Goal: Task Accomplishment & Management: Use online tool/utility

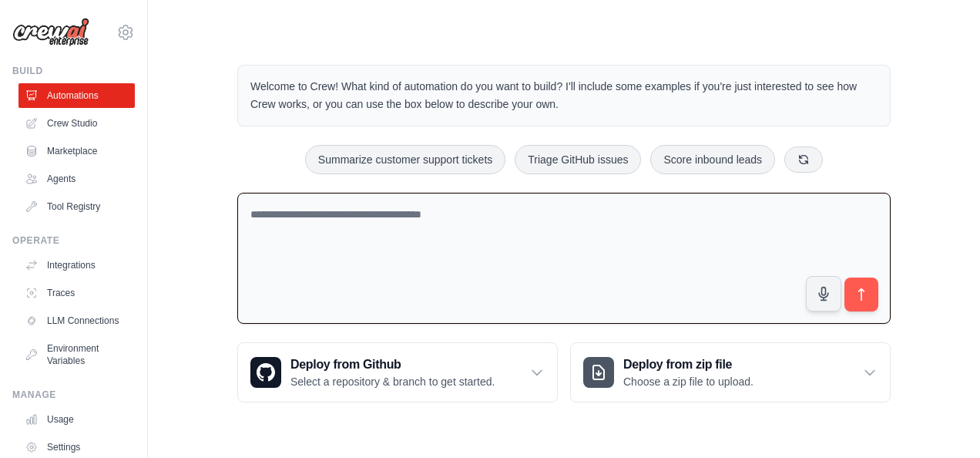
click at [298, 214] on textarea at bounding box center [564, 259] width 654 height 132
paste textarea "**********"
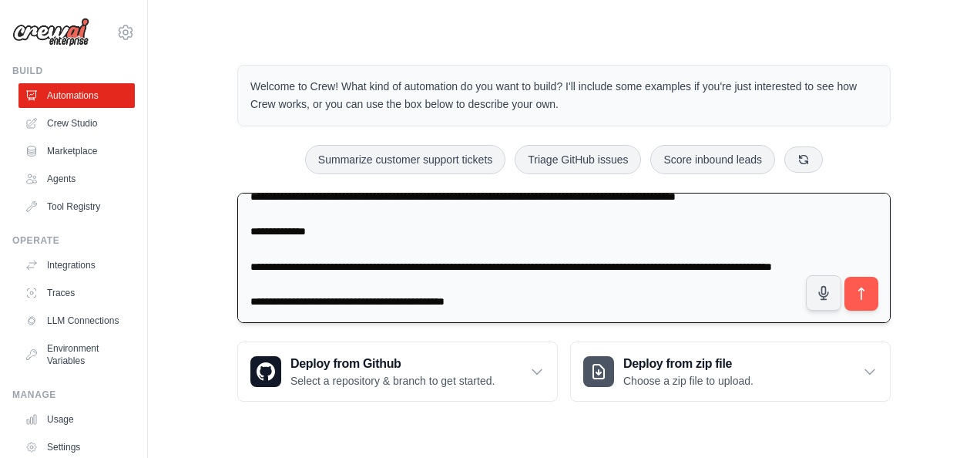
scroll to position [1666, 0]
type textarea "**********"
click at [856, 298] on icon "submit" at bounding box center [862, 294] width 16 height 16
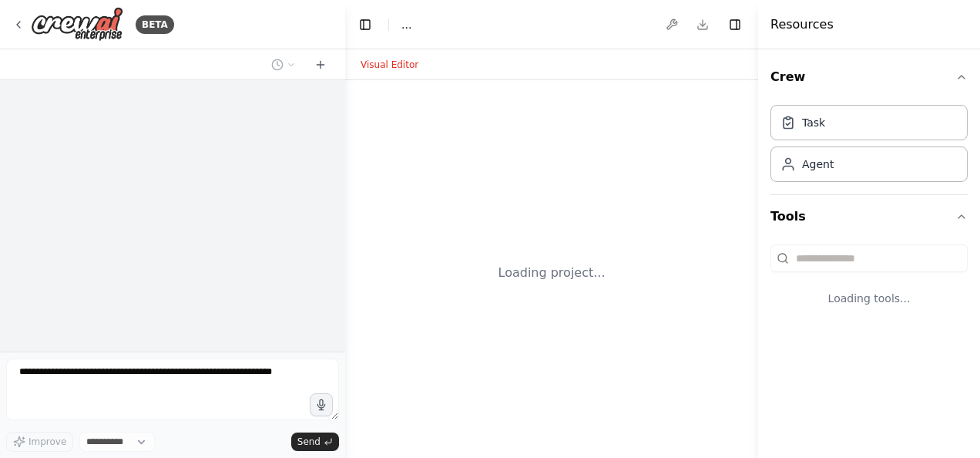
select select "****"
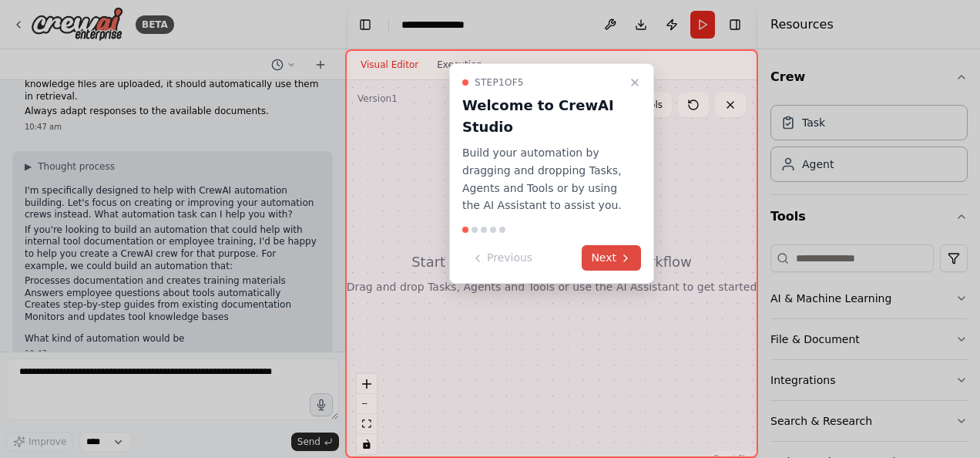
click at [614, 257] on button "Next" at bounding box center [611, 257] width 59 height 25
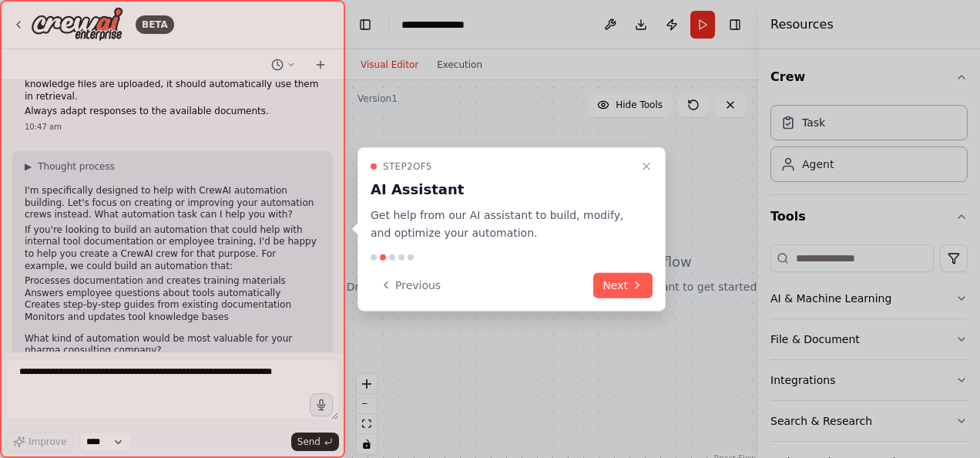
scroll to position [957, 0]
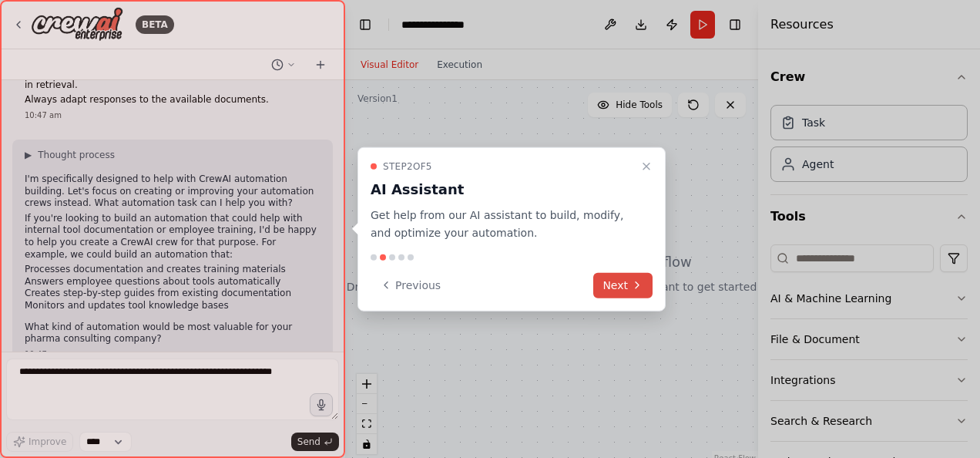
click at [623, 280] on button "Next" at bounding box center [623, 284] width 59 height 25
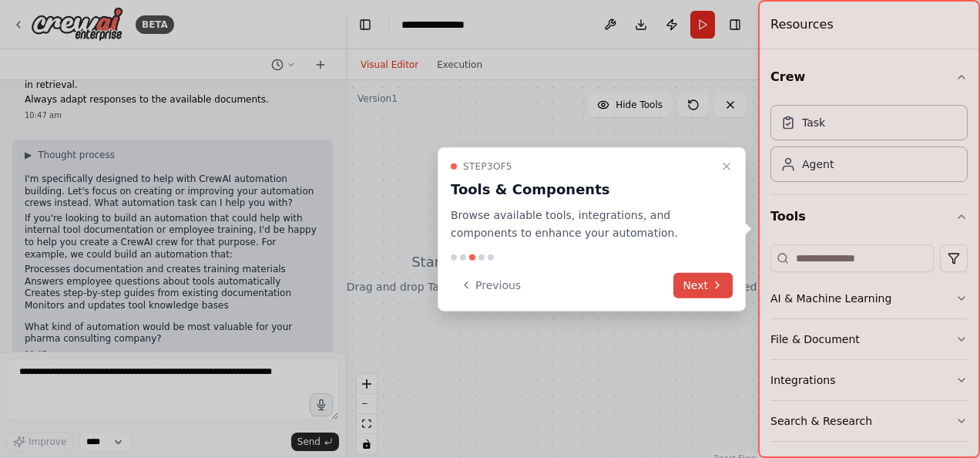
click at [697, 279] on button "Next" at bounding box center [703, 284] width 59 height 25
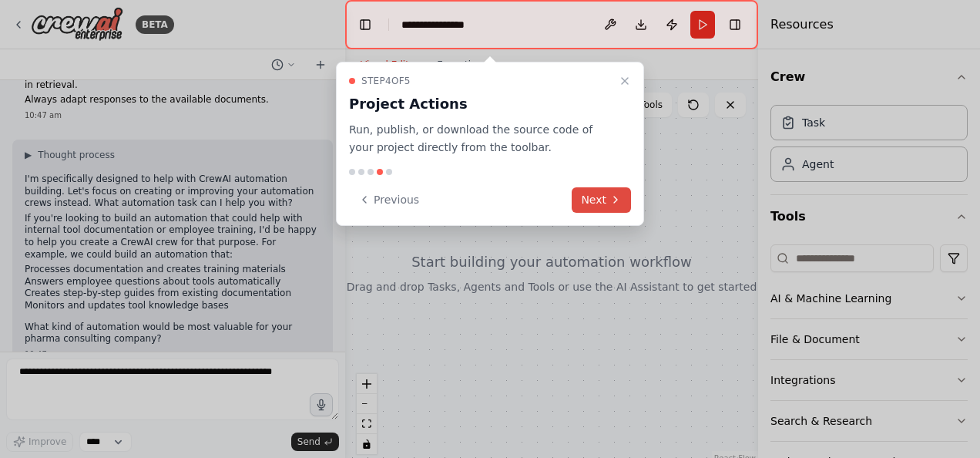
click at [603, 197] on button "Next" at bounding box center [601, 199] width 59 height 25
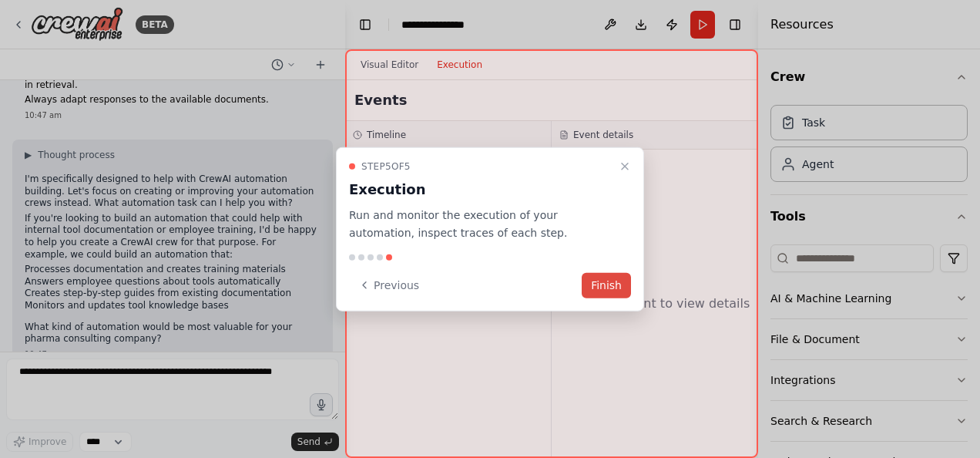
click at [611, 275] on button "Finish" at bounding box center [606, 284] width 49 height 25
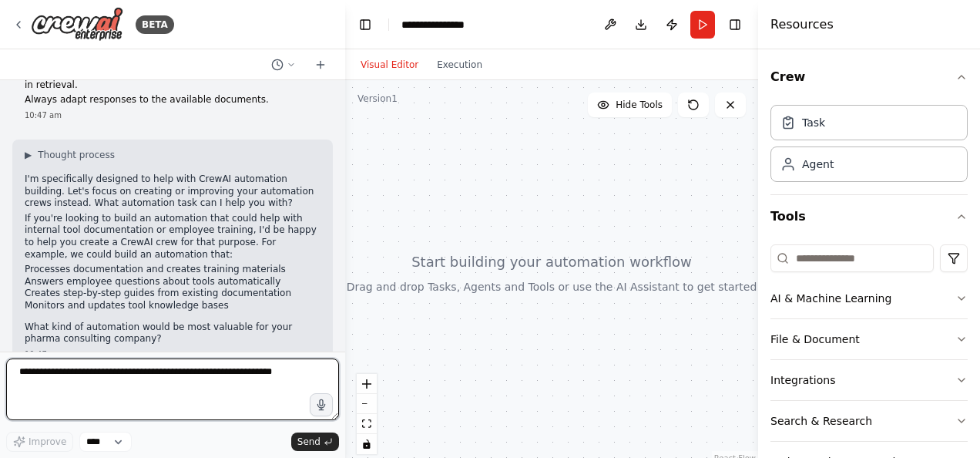
click at [51, 373] on textarea at bounding box center [172, 389] width 333 height 62
click at [79, 378] on textarea at bounding box center [172, 389] width 333 height 62
type textarea "*****"
drag, startPoint x: 89, startPoint y: 381, endPoint x: 5, endPoint y: 382, distance: 83.3
click at [5, 382] on div "BETA You are an AI-powered educator and guide that helps internal employees and…" at bounding box center [172, 229] width 345 height 458
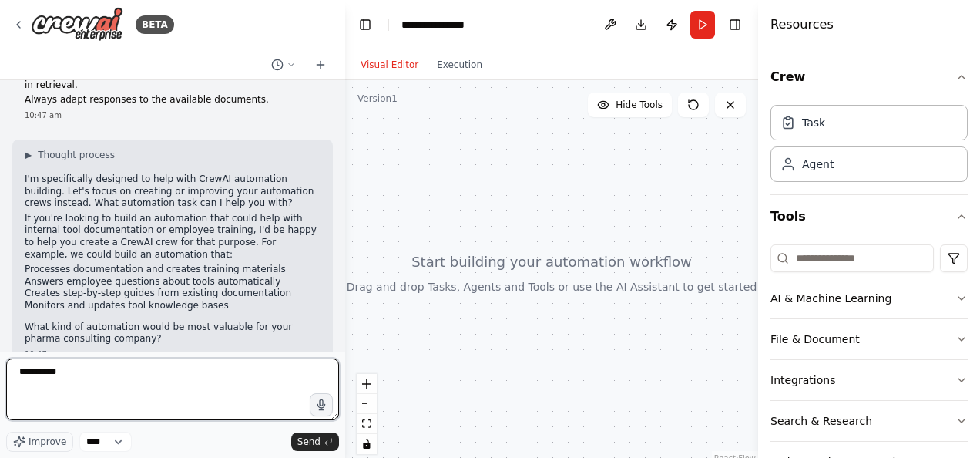
type textarea "**********"
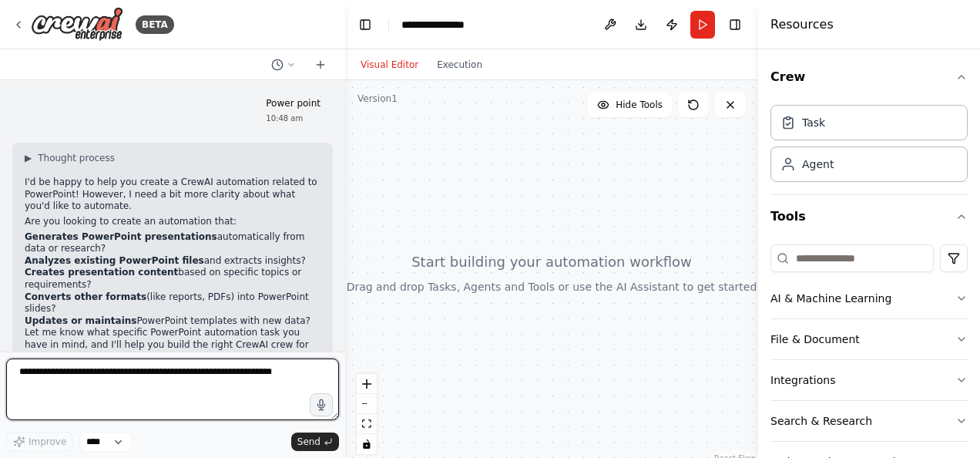
scroll to position [1278, 0]
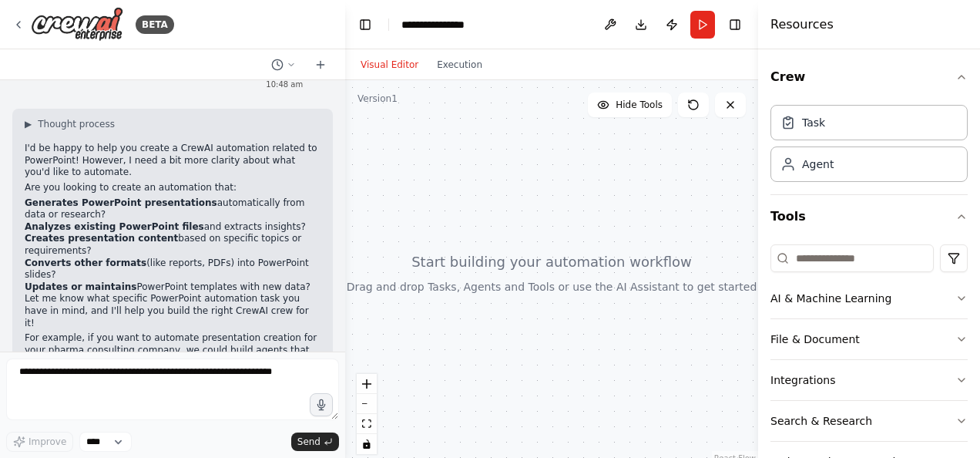
click at [111, 233] on li "Creates presentation content based on specific topics or requirements?" at bounding box center [173, 245] width 296 height 24
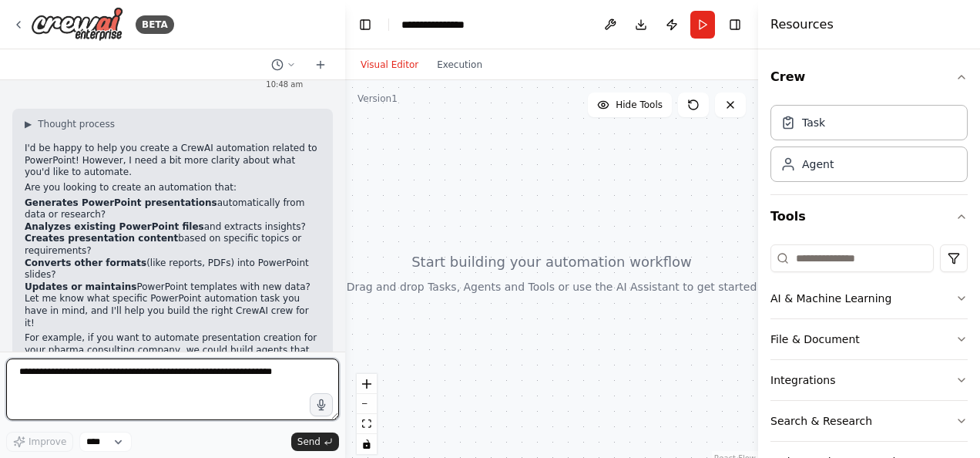
click at [111, 368] on textarea at bounding box center [172, 389] width 333 height 62
type textarea "***"
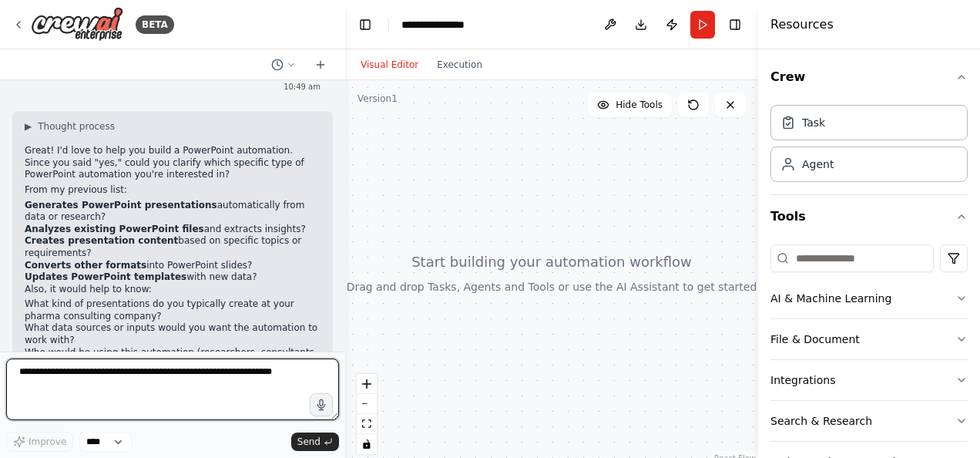
scroll to position [1666, 0]
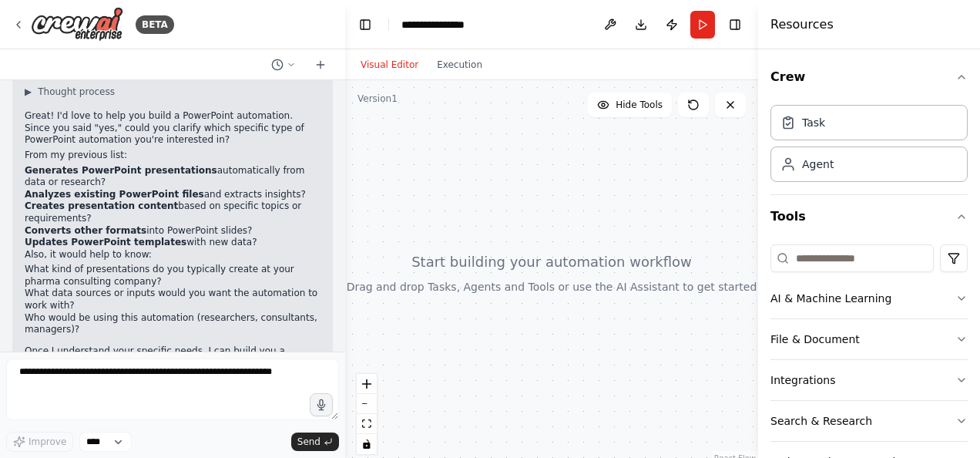
click at [72, 288] on li "What data sources or inputs would you want the automation to work with?" at bounding box center [173, 300] width 296 height 24
click at [85, 312] on li "Who would be using this automation (researchers, consultants, managers)?" at bounding box center [173, 324] width 296 height 24
click at [72, 312] on li "Who would be using this automation (researchers, consultants, managers)?" at bounding box center [173, 324] width 296 height 24
click at [126, 312] on li "Who would be using this automation (researchers, consultants, managers)?" at bounding box center [173, 324] width 296 height 24
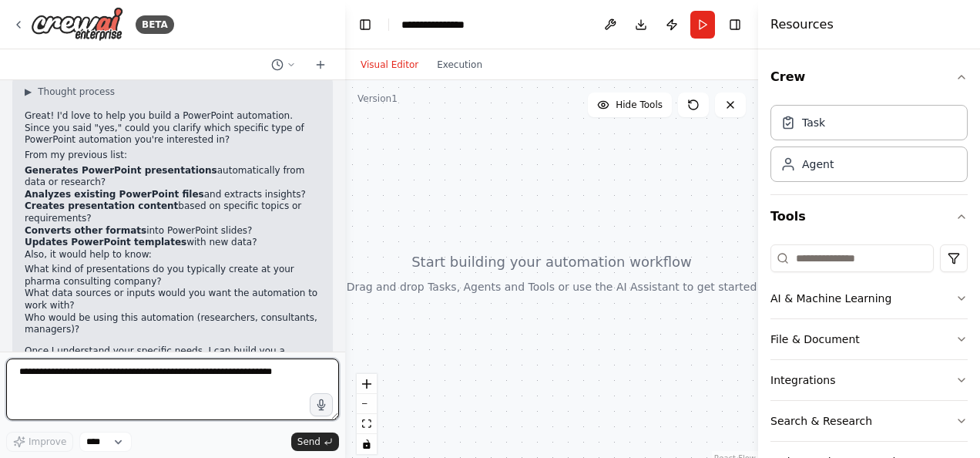
click at [132, 381] on textarea at bounding box center [172, 389] width 333 height 62
drag, startPoint x: 59, startPoint y: 375, endPoint x: 71, endPoint y: 375, distance: 11.6
click at [59, 375] on textarea "**********" at bounding box center [172, 389] width 333 height 62
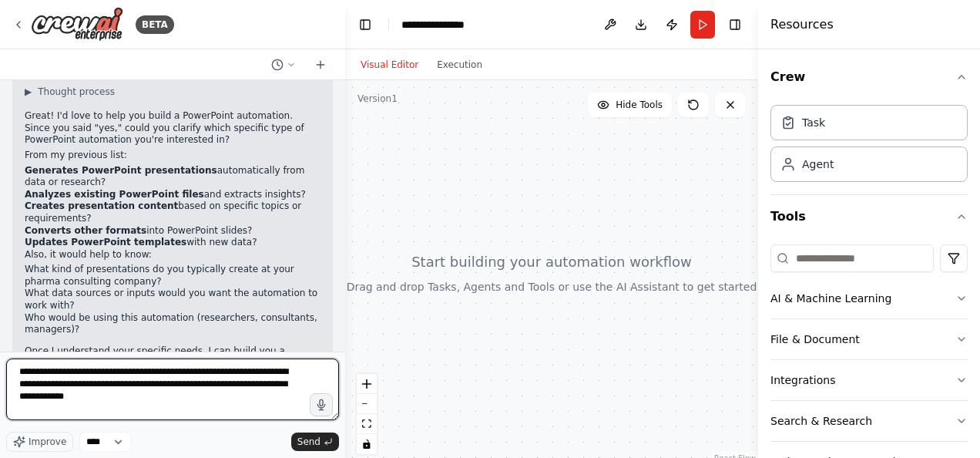
type textarea "**********"
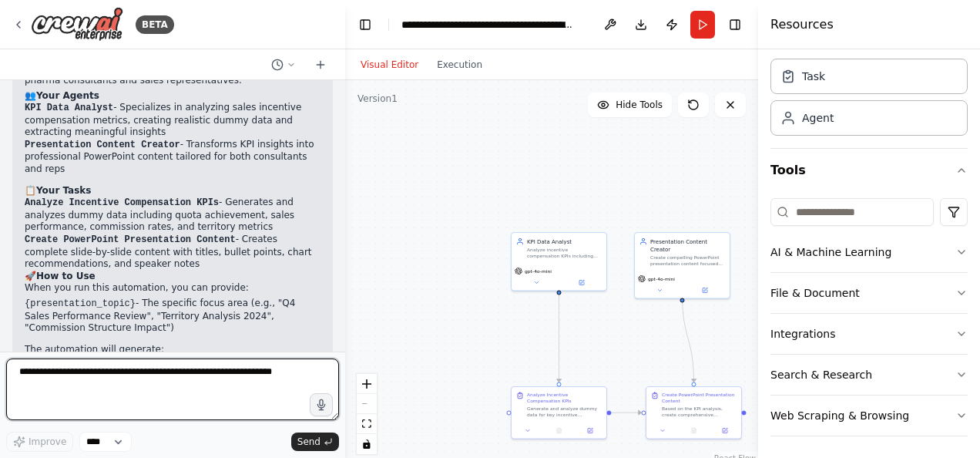
scroll to position [2881, 0]
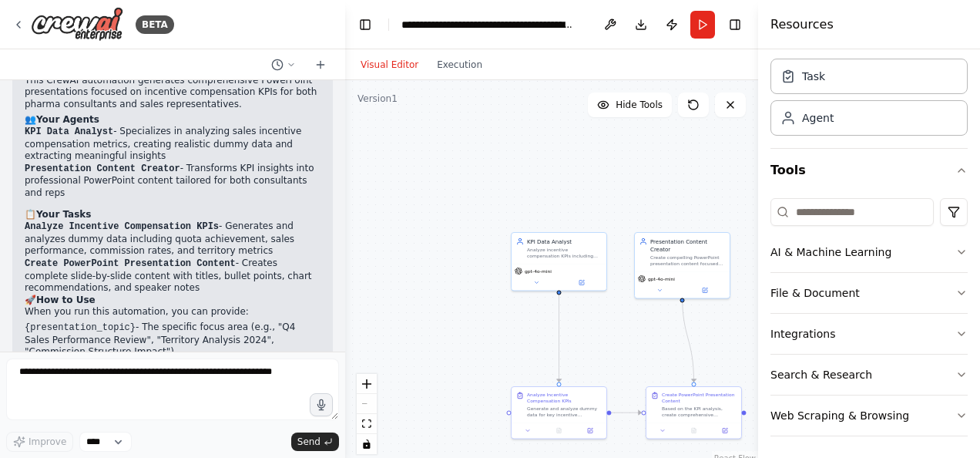
click at [957, 253] on div "Crew Task Agent Tools AI & Machine Learning File & Document Integrations Search…" at bounding box center [869, 253] width 222 height 409
click at [956, 249] on icon "button" at bounding box center [962, 252] width 12 height 12
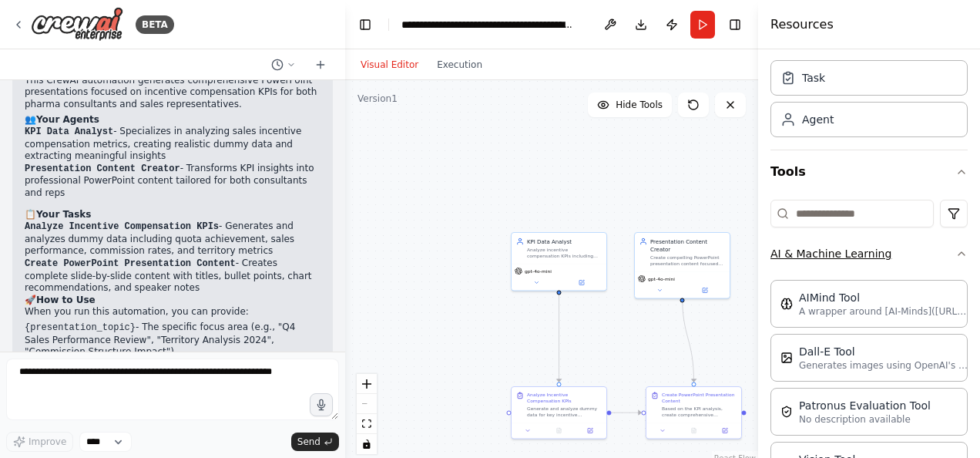
scroll to position [42, 0]
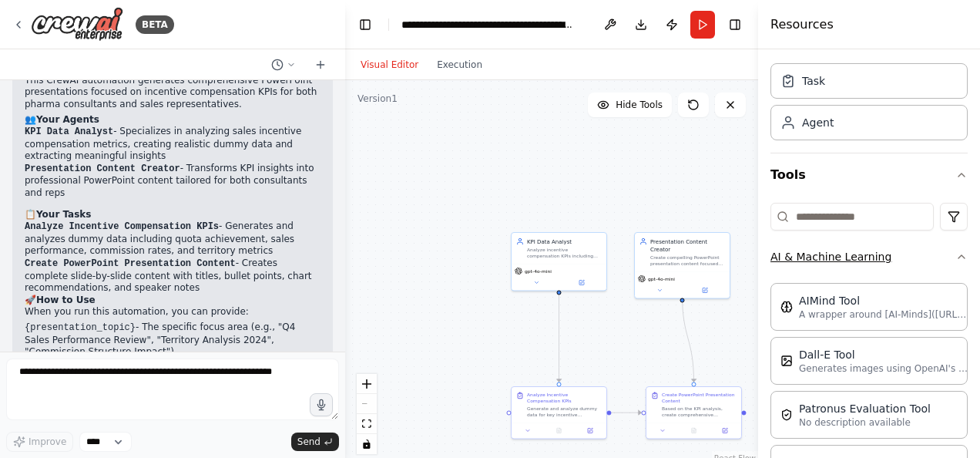
click at [956, 252] on icon "button" at bounding box center [962, 257] width 12 height 12
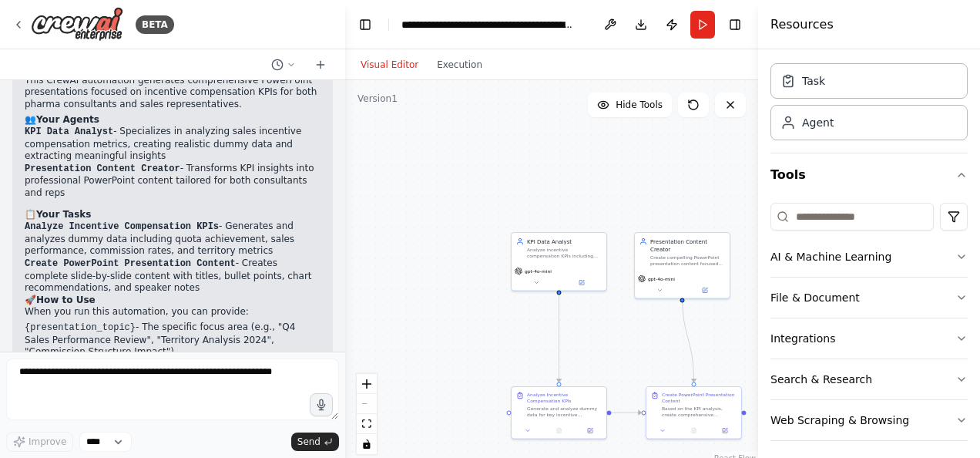
scroll to position [2958, 0]
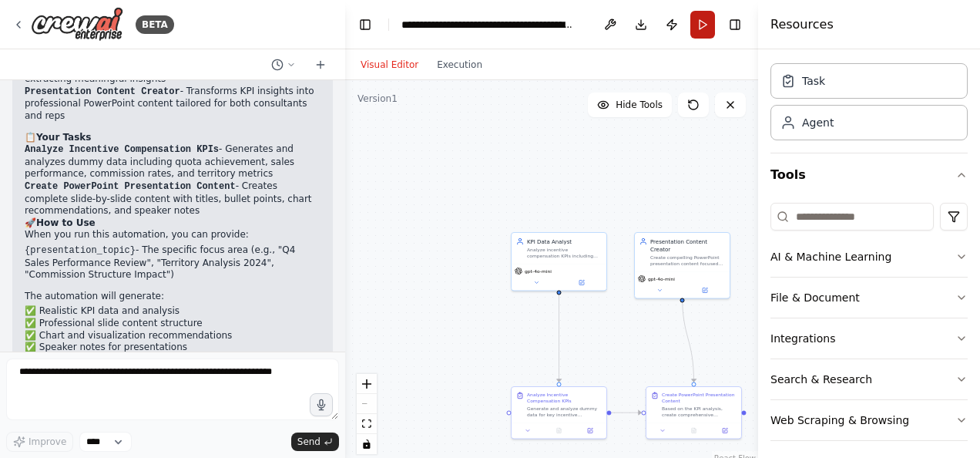
click at [701, 35] on button "Run" at bounding box center [703, 25] width 25 height 28
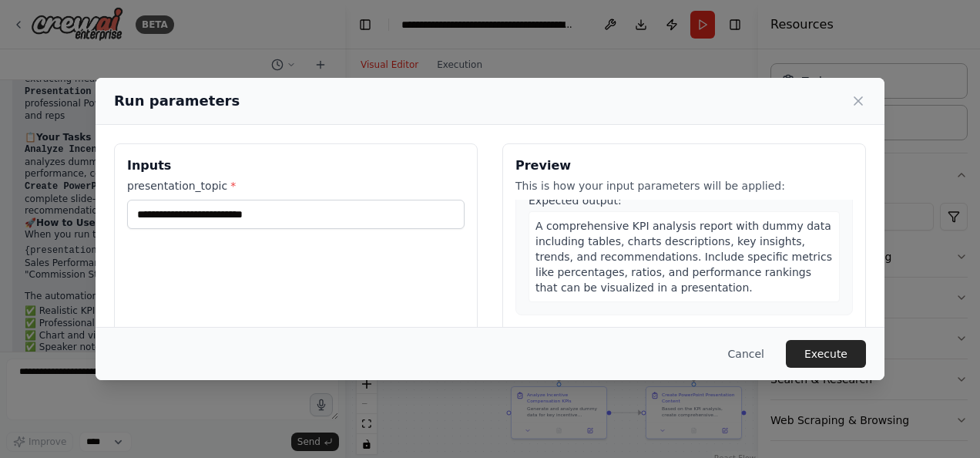
scroll to position [308, 0]
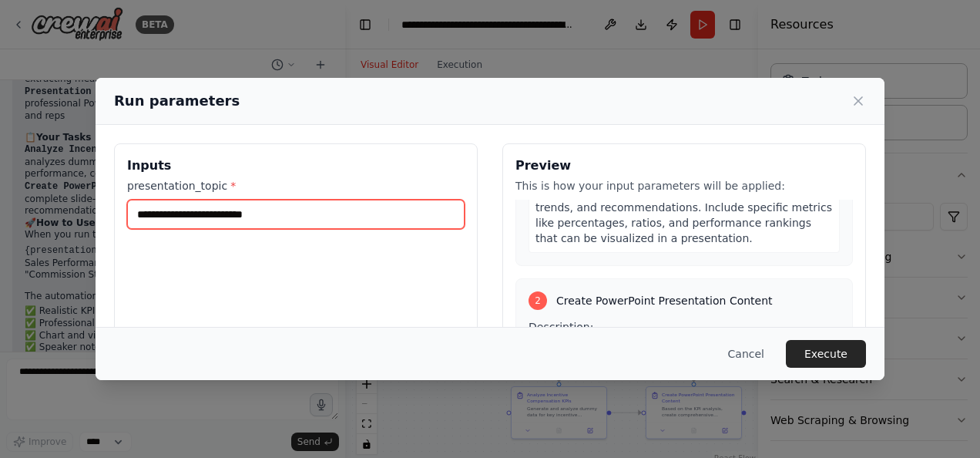
click at [200, 213] on input "presentation_topic *" at bounding box center [296, 214] width 338 height 29
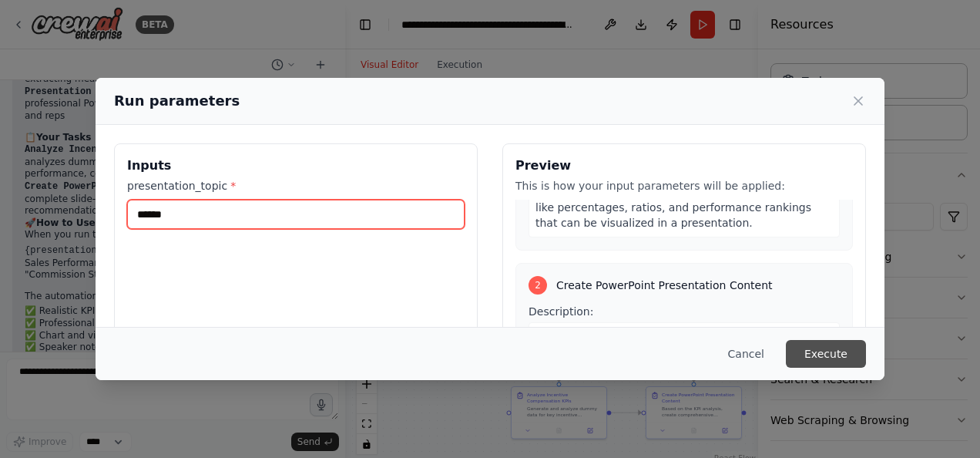
type input "******"
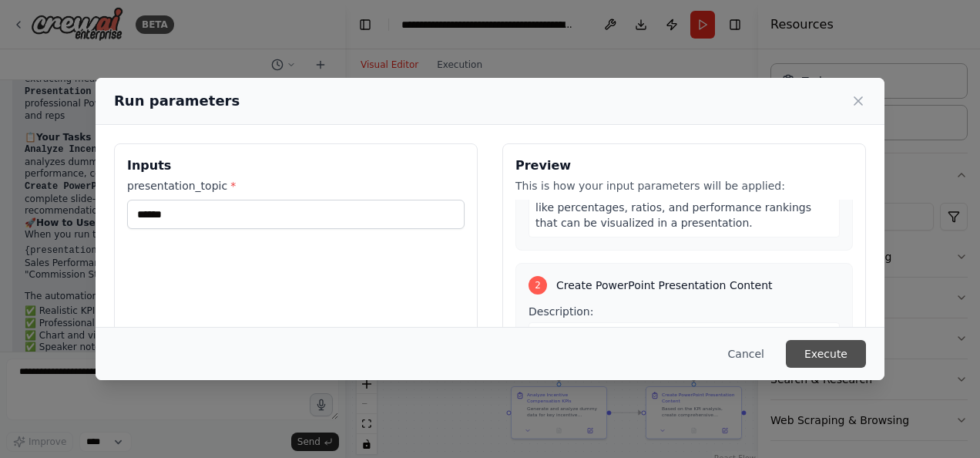
click at [839, 361] on button "Execute" at bounding box center [826, 354] width 80 height 28
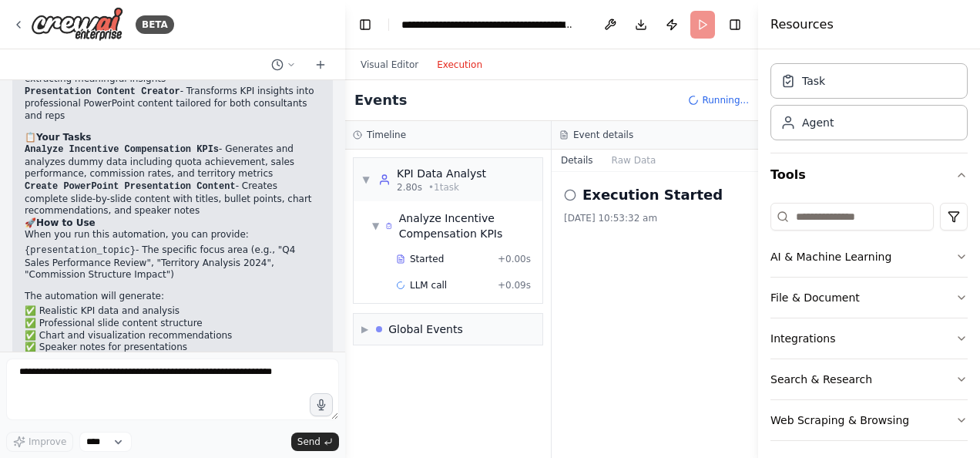
click at [430, 66] on button "Execution" at bounding box center [460, 64] width 64 height 18
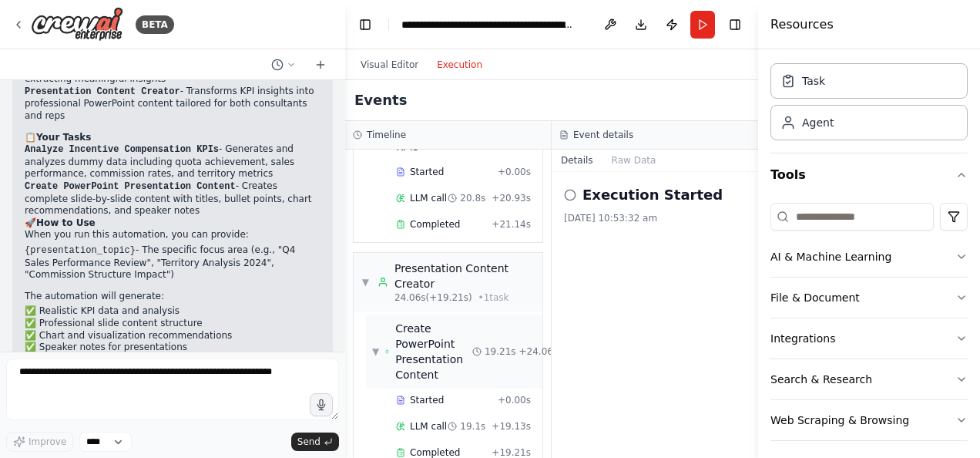
scroll to position [196, 0]
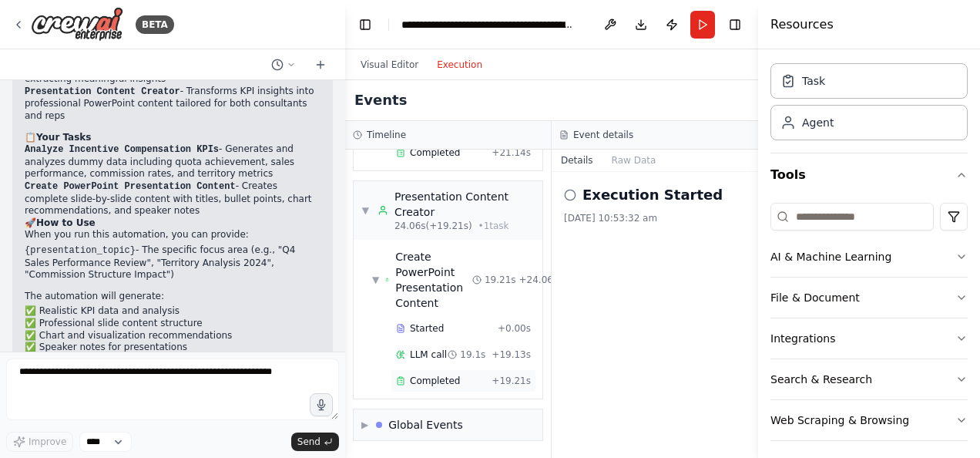
click at [422, 375] on span "Completed" at bounding box center [435, 381] width 50 height 12
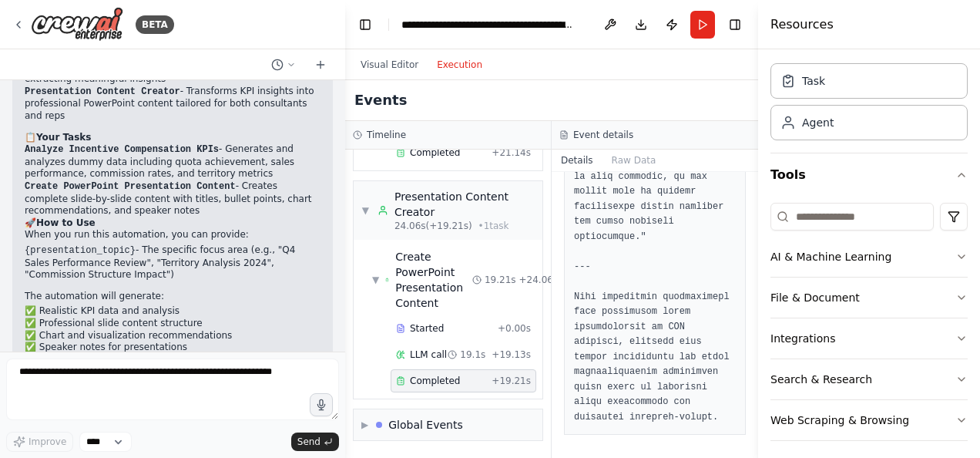
scroll to position [3914, 0]
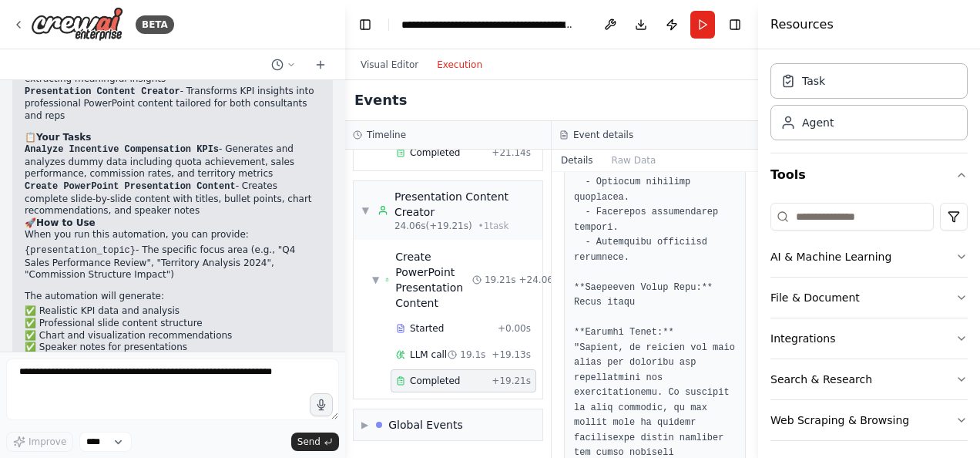
drag, startPoint x: 754, startPoint y: 413, endPoint x: 665, endPoint y: 169, distance: 259.9
click at [735, 191] on div "BETA You are an AI-powered educator and guide that helps internal employees and…" at bounding box center [490, 229] width 980 height 458
click at [624, 166] on button "Raw Data" at bounding box center [634, 161] width 63 height 22
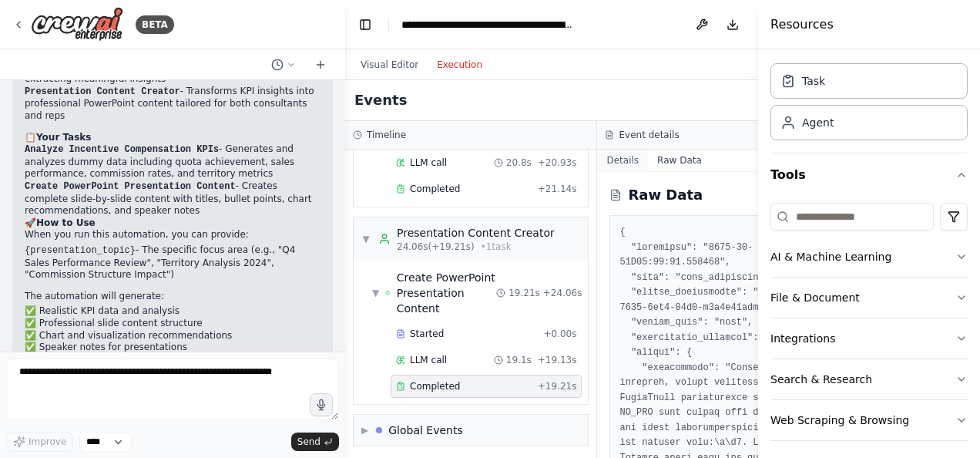
click at [612, 166] on button "Details" at bounding box center [622, 161] width 51 height 22
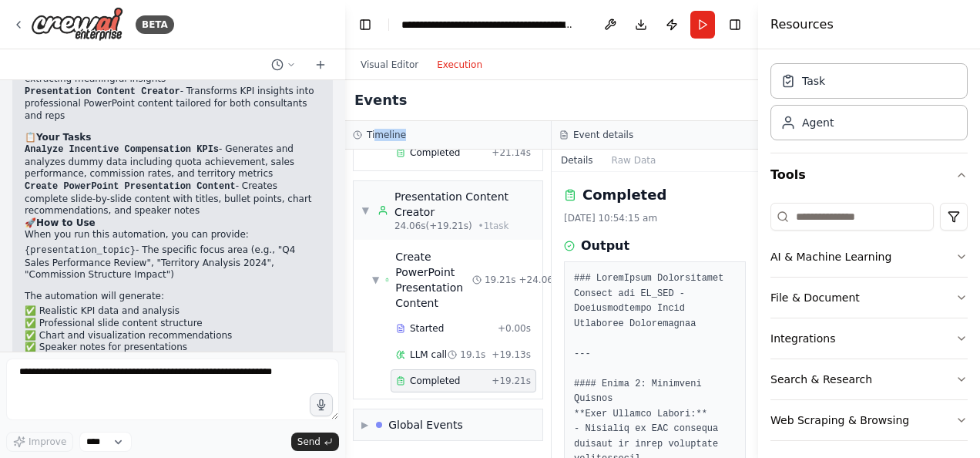
drag, startPoint x: 374, startPoint y: 134, endPoint x: 400, endPoint y: 135, distance: 26.2
click at [400, 135] on h3 "Timeline" at bounding box center [386, 135] width 39 height 12
drag, startPoint x: 400, startPoint y: 135, endPoint x: 436, endPoint y: 135, distance: 35.5
click at [436, 135] on div "Timeline" at bounding box center [448, 135] width 190 height 12
click at [802, 147] on div "Task Agent" at bounding box center [869, 105] width 197 height 96
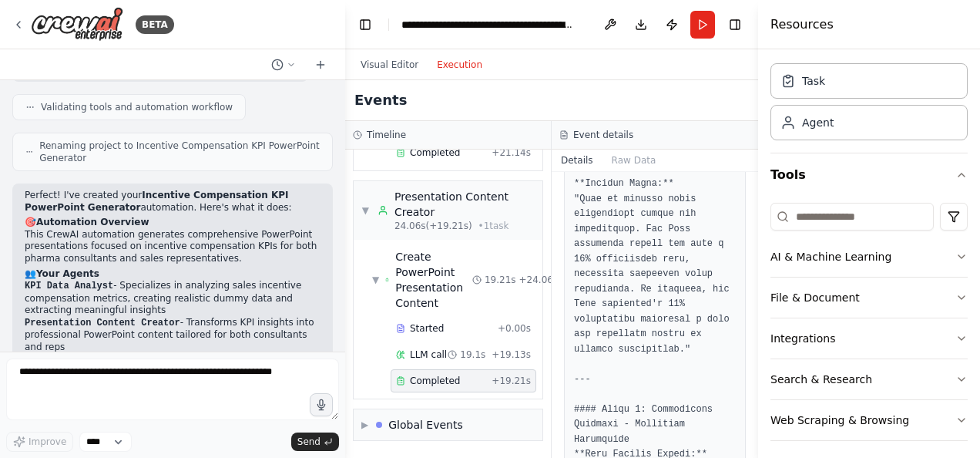
scroll to position [2496, 0]
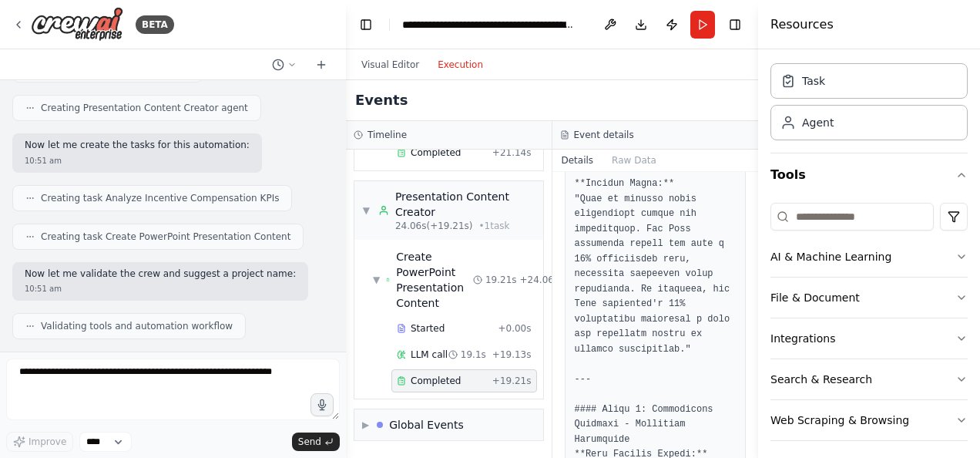
drag, startPoint x: 340, startPoint y: 291, endPoint x: 346, endPoint y: 170, distance: 121.2
click at [346, 170] on div "BETA You are an AI-powered educator and guide that helps internal employees and…" at bounding box center [490, 229] width 980 height 458
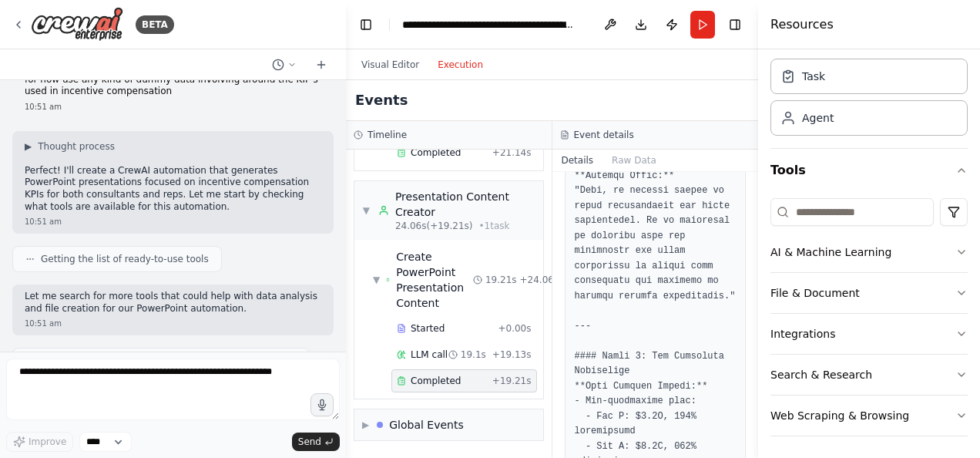
scroll to position [2033, 0]
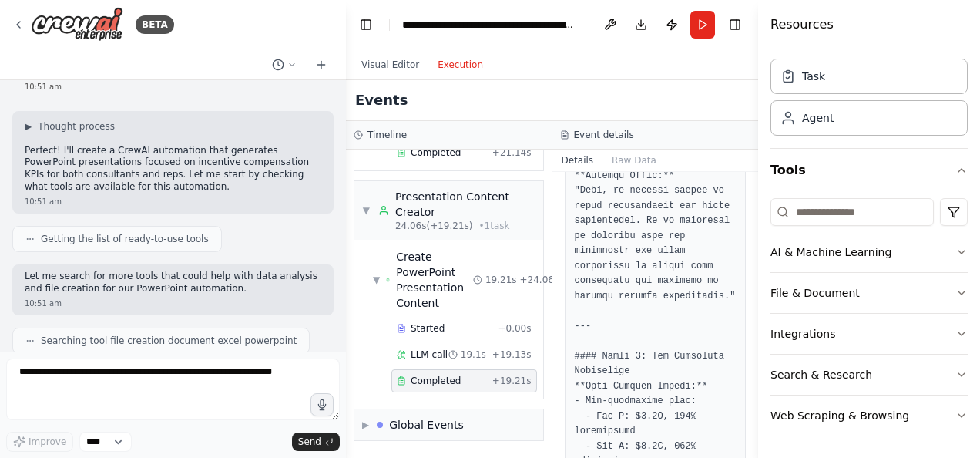
click at [956, 291] on icon "button" at bounding box center [962, 293] width 12 height 12
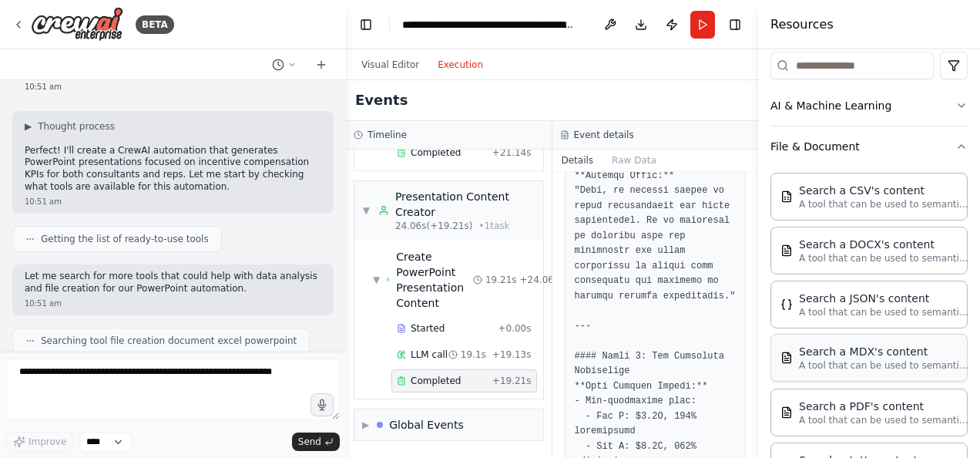
scroll to position [46, 0]
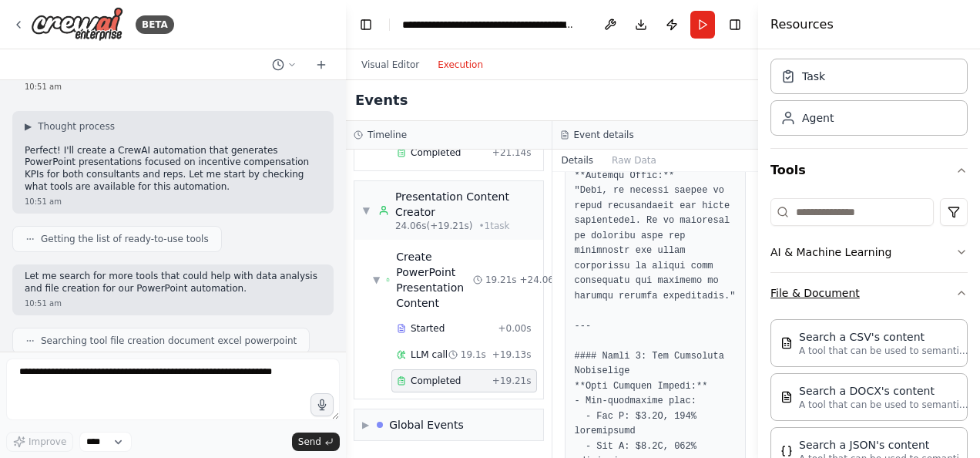
click at [956, 290] on icon "button" at bounding box center [962, 293] width 12 height 12
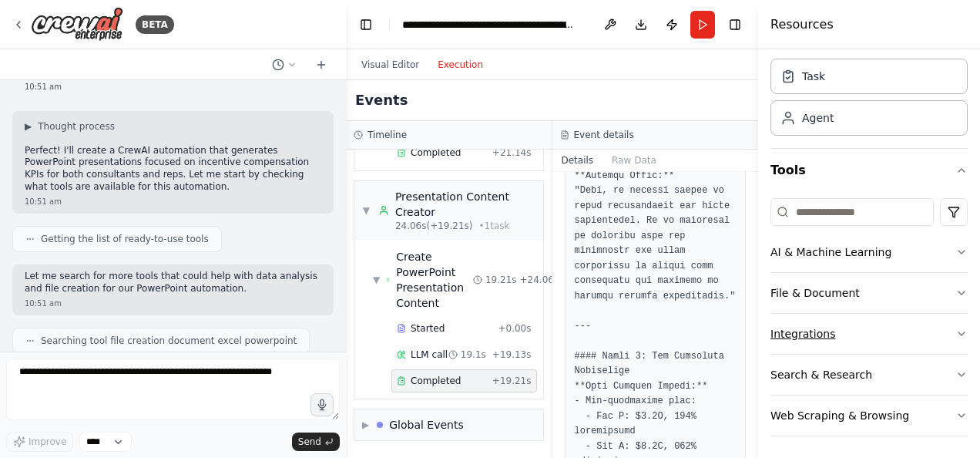
click at [956, 328] on icon "button" at bounding box center [962, 334] width 12 height 12
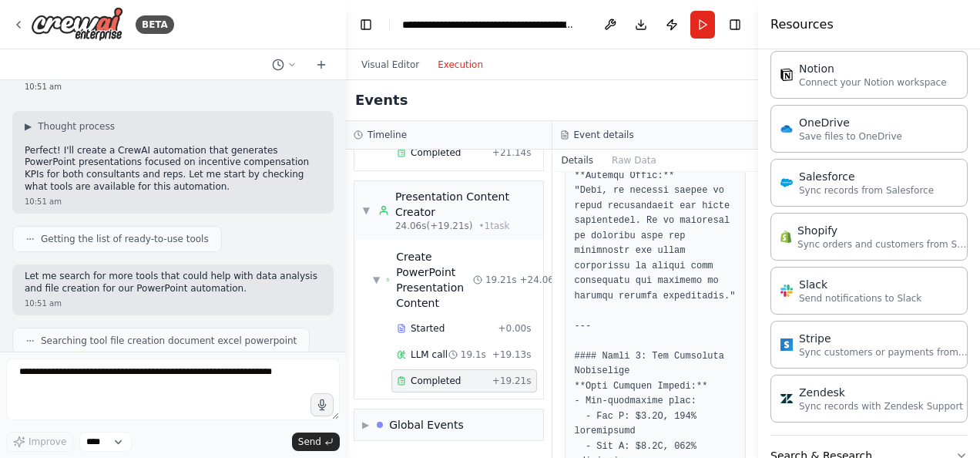
scroll to position [1128, 0]
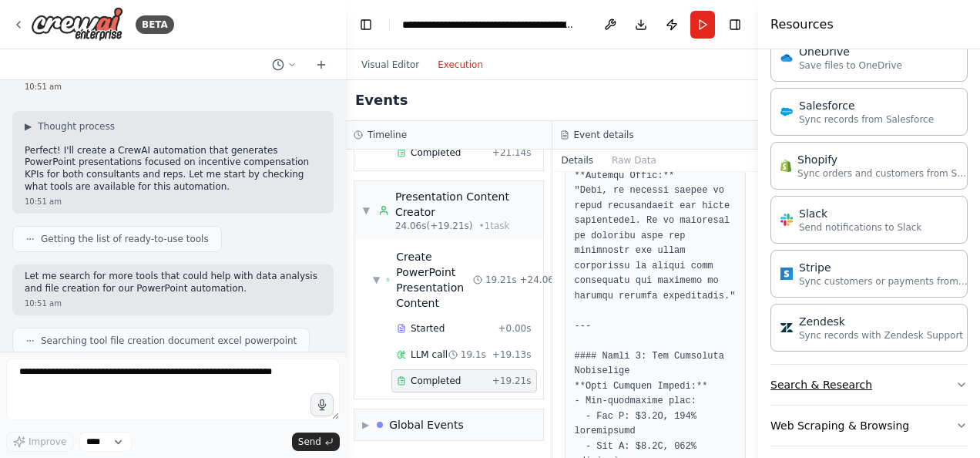
click at [956, 378] on icon "button" at bounding box center [962, 384] width 12 height 12
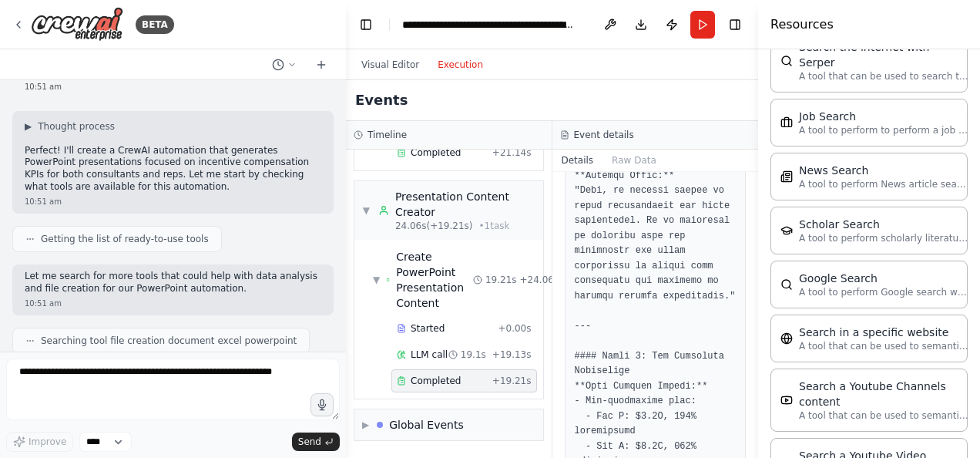
scroll to position [1904, 0]
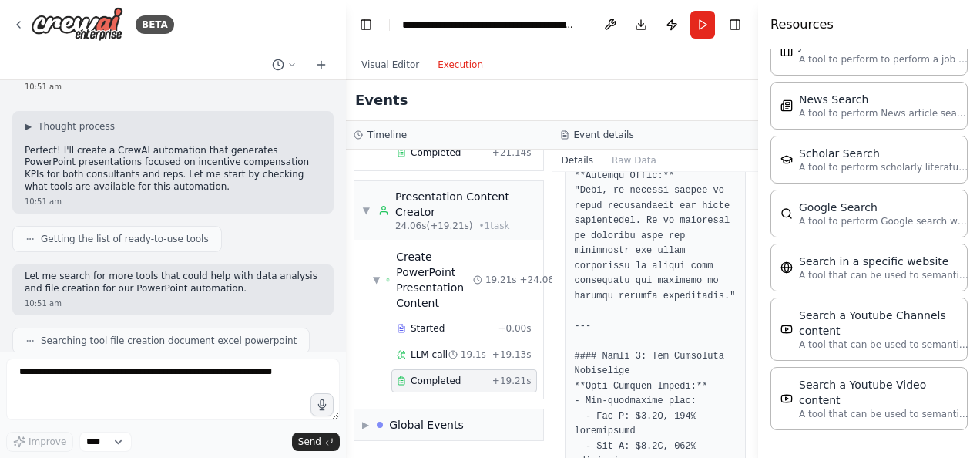
click at [956, 457] on icon "button" at bounding box center [962, 463] width 12 height 12
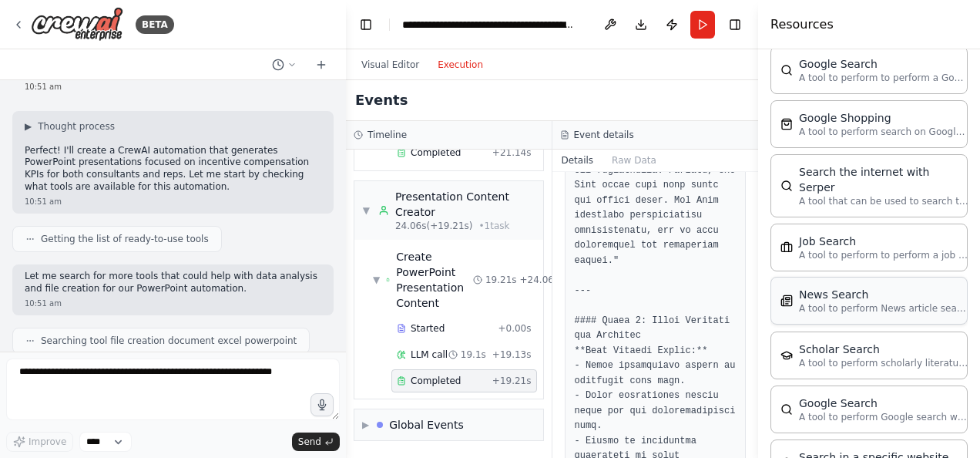
scroll to position [2016, 0]
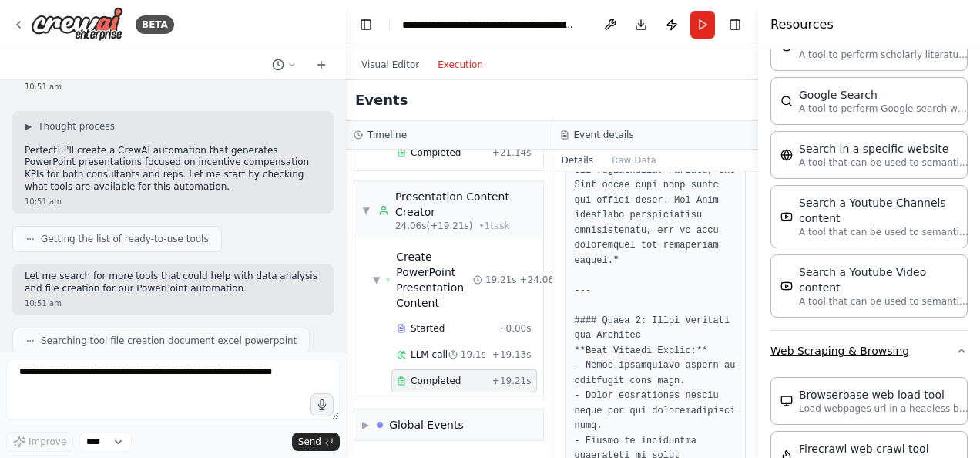
click at [956, 345] on icon "button" at bounding box center [962, 351] width 12 height 12
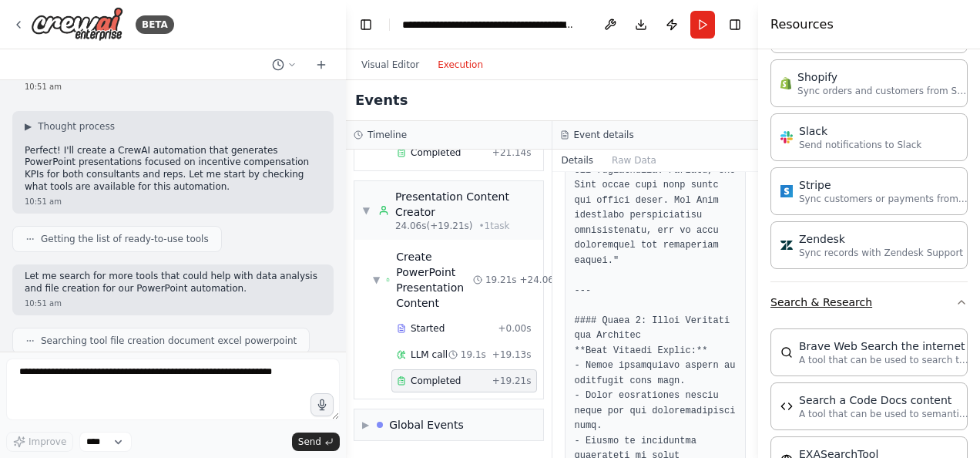
click at [956, 296] on icon "button" at bounding box center [962, 302] width 12 height 12
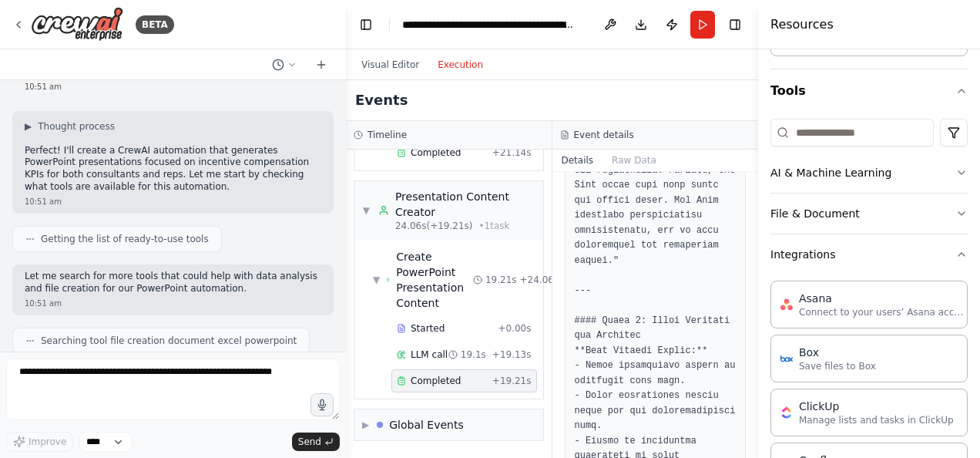
scroll to position [0, 0]
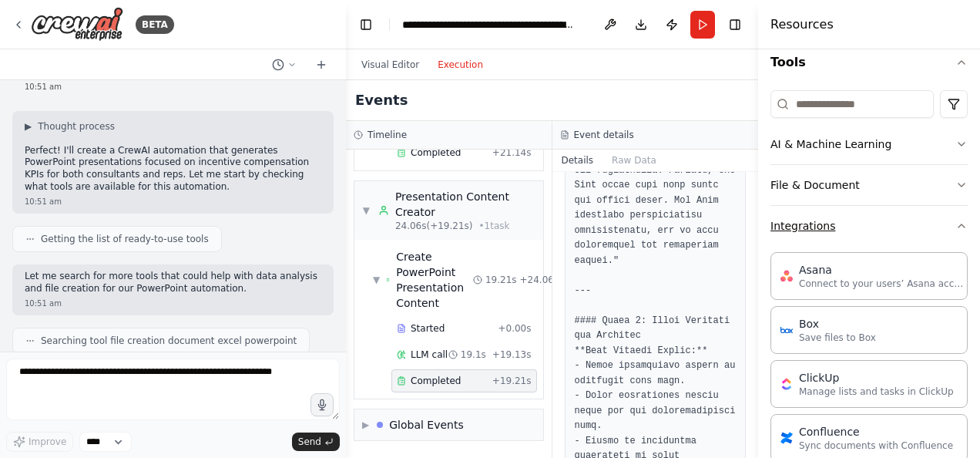
click at [956, 225] on icon "button" at bounding box center [962, 226] width 12 height 12
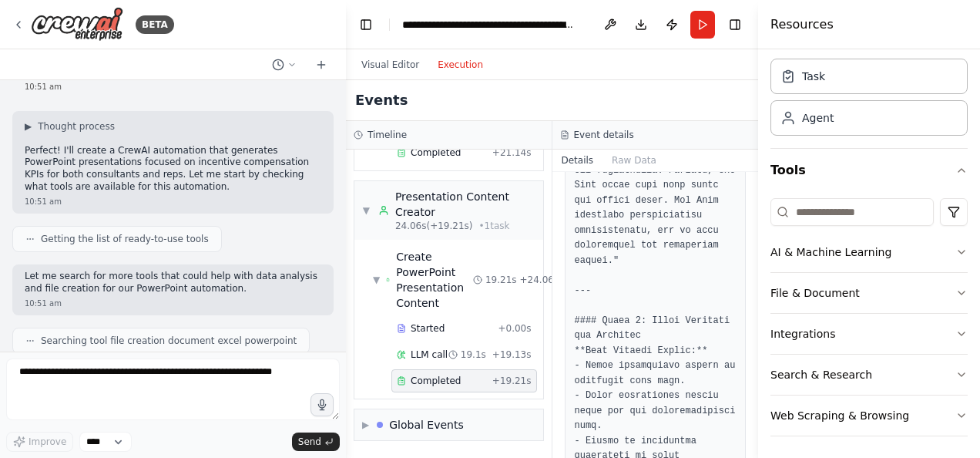
click at [755, 99] on button "Toggle Sidebar" at bounding box center [758, 229] width 12 height 458
click at [956, 247] on icon "button" at bounding box center [962, 252] width 12 height 12
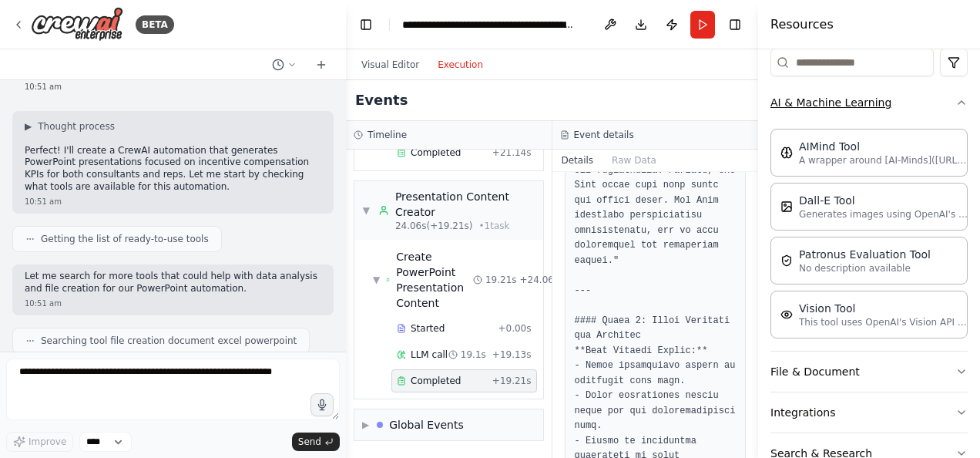
scroll to position [200, 0]
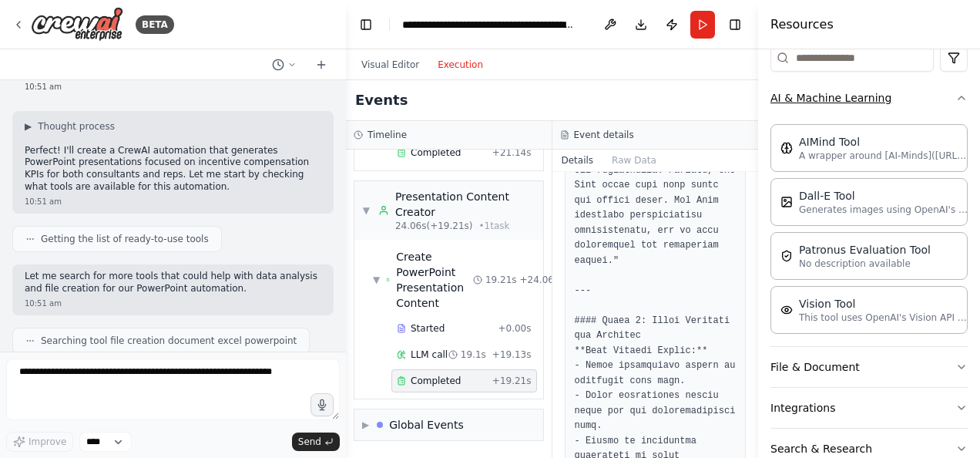
click at [956, 92] on icon "button" at bounding box center [962, 98] width 12 height 12
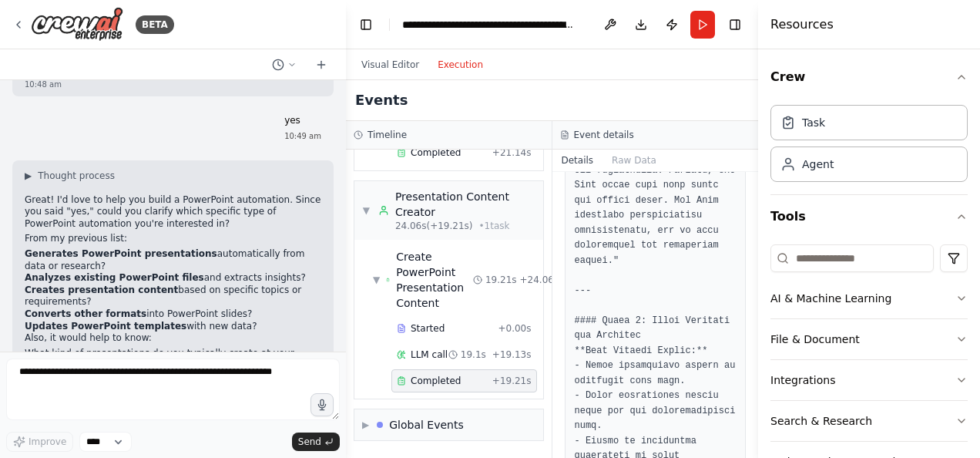
scroll to position [196, 0]
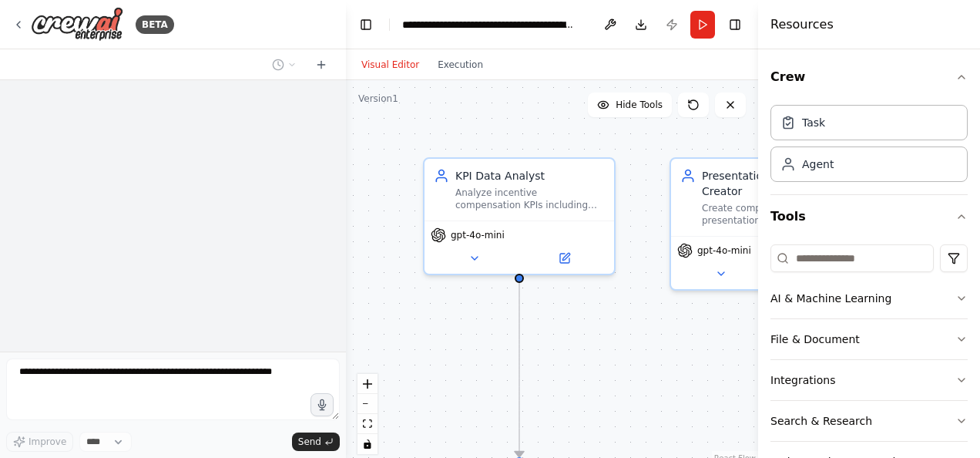
scroll to position [2958, 0]
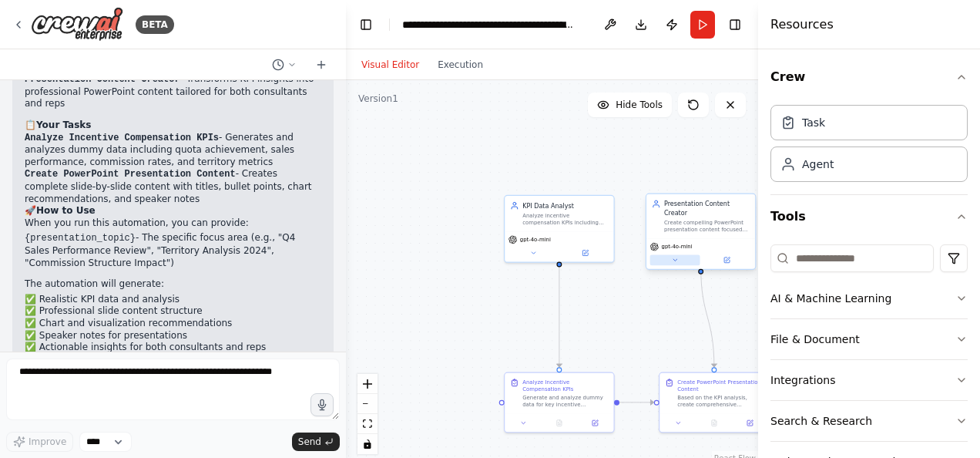
click at [671, 257] on icon at bounding box center [674, 260] width 7 height 7
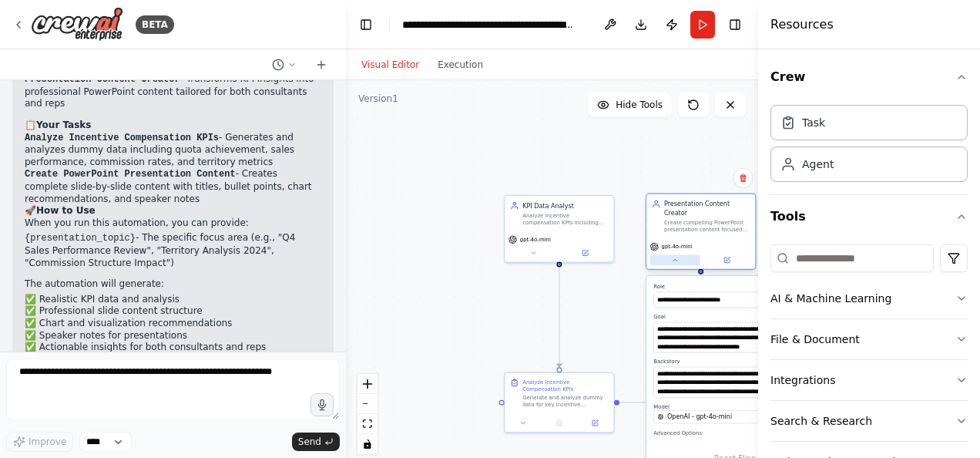
click at [671, 257] on icon at bounding box center [674, 260] width 7 height 7
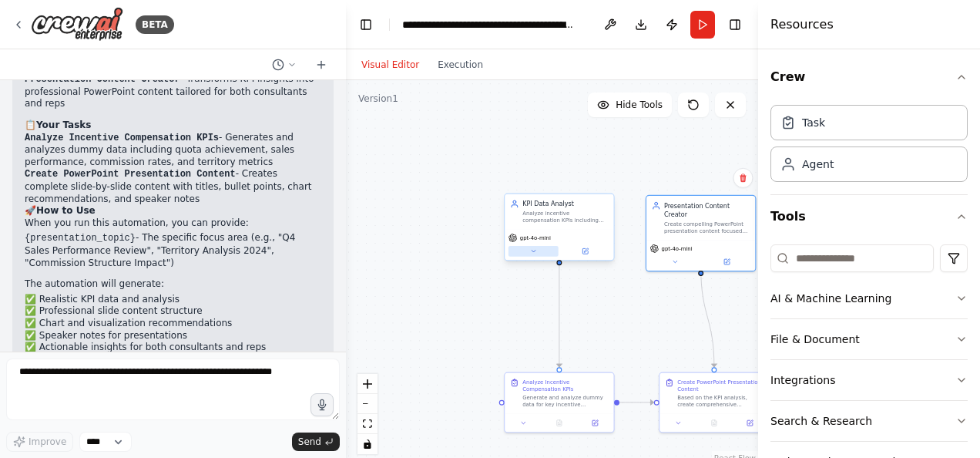
click at [529, 255] on button at bounding box center [534, 251] width 50 height 11
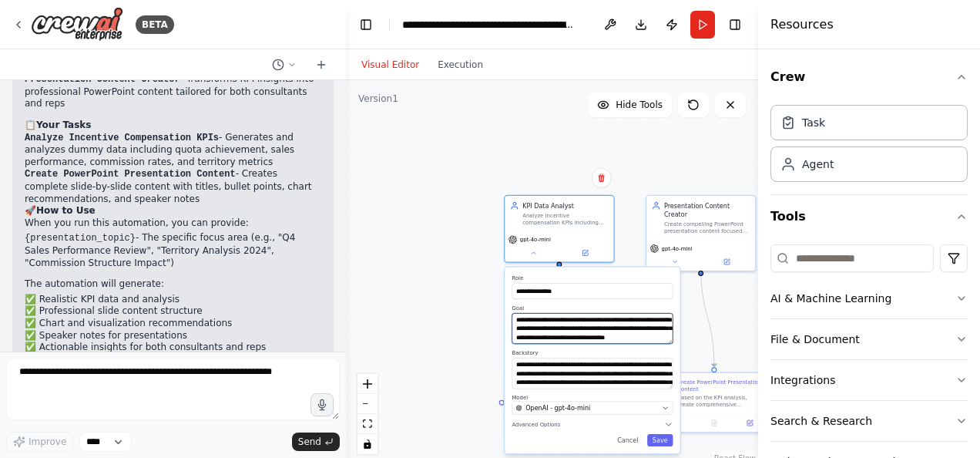
scroll to position [15, 0]
click at [737, 297] on div "**********" at bounding box center [552, 272] width 412 height 385
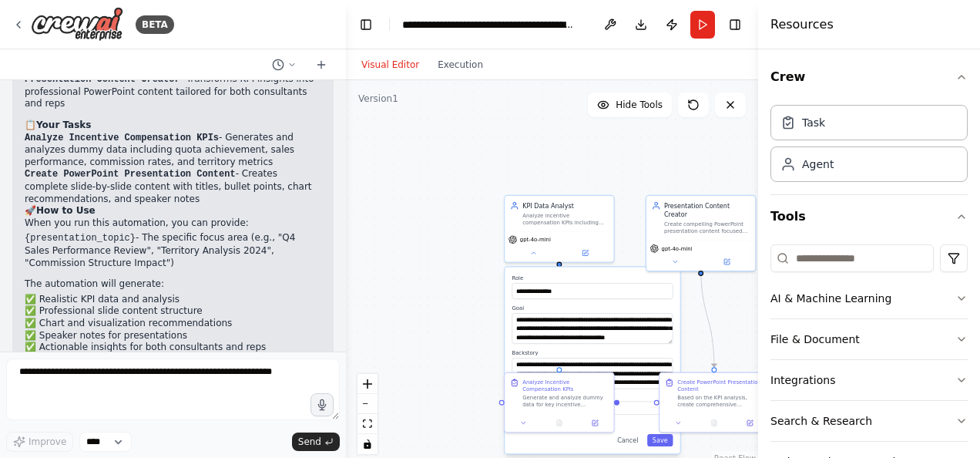
click at [484, 222] on div "**********" at bounding box center [552, 272] width 412 height 385
click at [449, 76] on div "Visual Editor Execution" at bounding box center [422, 64] width 140 height 31
click at [384, 67] on button "Visual Editor" at bounding box center [390, 64] width 76 height 18
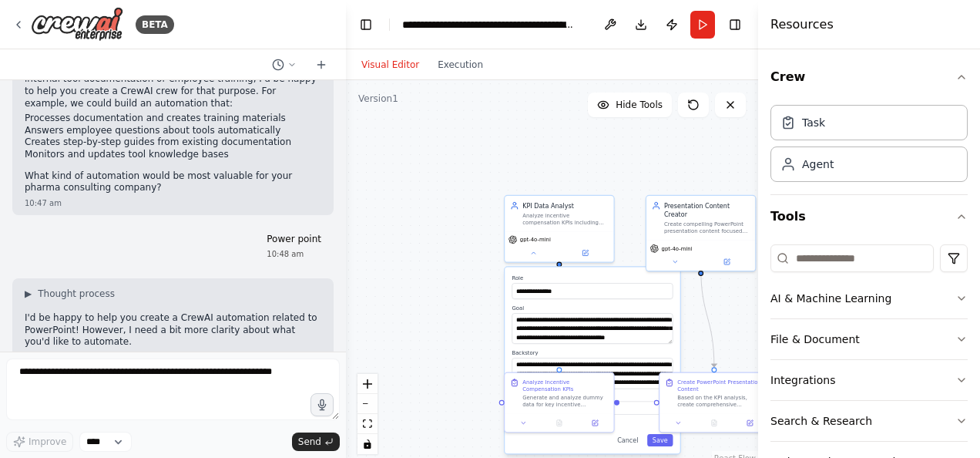
scroll to position [723, 0]
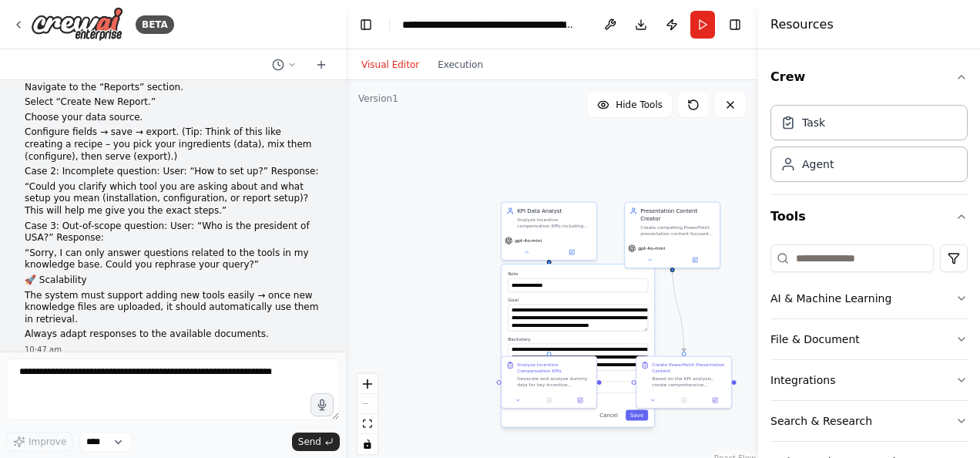
click at [720, 284] on div "**********" at bounding box center [552, 272] width 412 height 385
click at [527, 259] on div "**********" at bounding box center [549, 231] width 96 height 59
click at [527, 252] on icon at bounding box center [526, 250] width 6 height 6
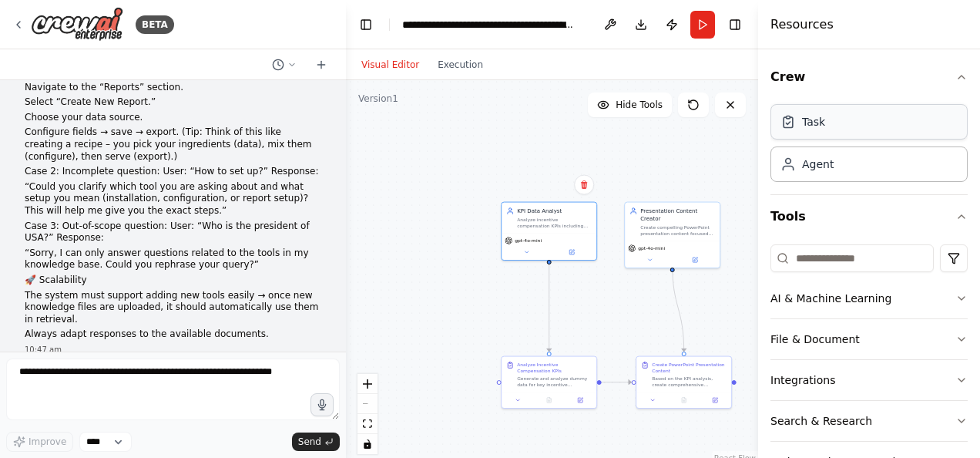
click at [804, 126] on div "Task" at bounding box center [813, 121] width 23 height 15
click at [805, 162] on div "Agent" at bounding box center [818, 163] width 32 height 15
click at [674, 164] on div ".deletable-edge-delete-btn { width: 20px; height: 20px; border: 0px solid #ffff…" at bounding box center [552, 272] width 412 height 385
click at [450, 69] on button "Execution" at bounding box center [461, 64] width 64 height 18
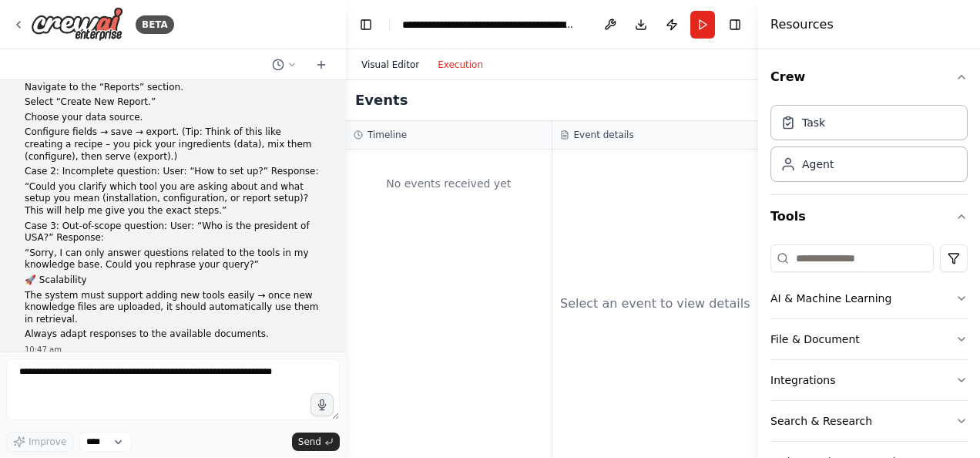
click at [393, 66] on button "Visual Editor" at bounding box center [390, 64] width 76 height 18
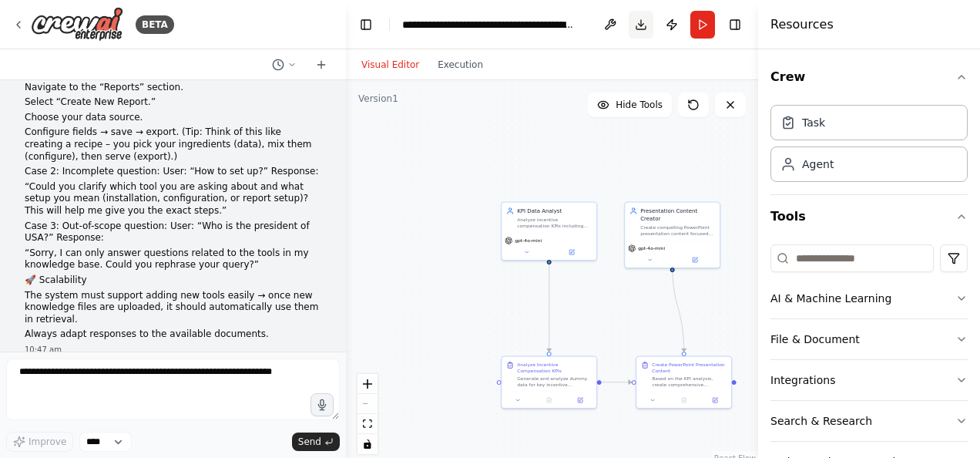
click at [634, 29] on button "Download" at bounding box center [641, 25] width 25 height 28
click at [448, 287] on div ".deletable-edge-delete-btn { width: 20px; height: 20px; border: 0px solid #ffff…" at bounding box center [552, 272] width 412 height 385
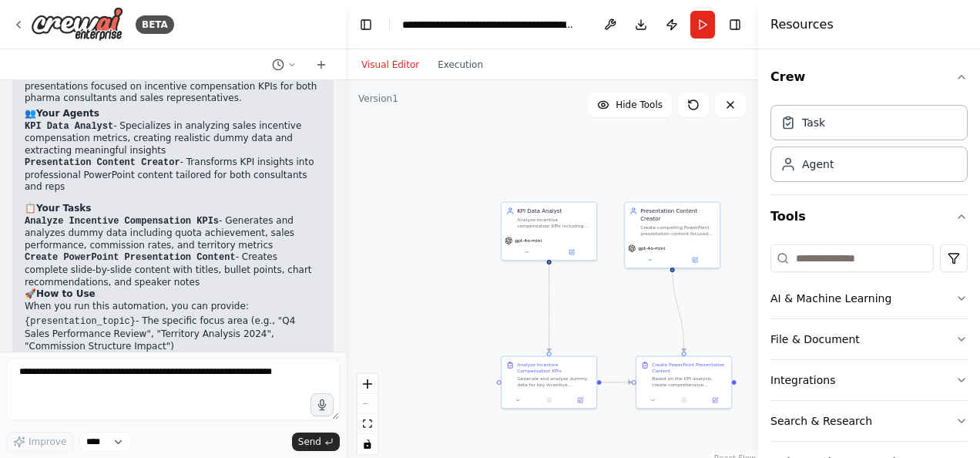
scroll to position [2958, 0]
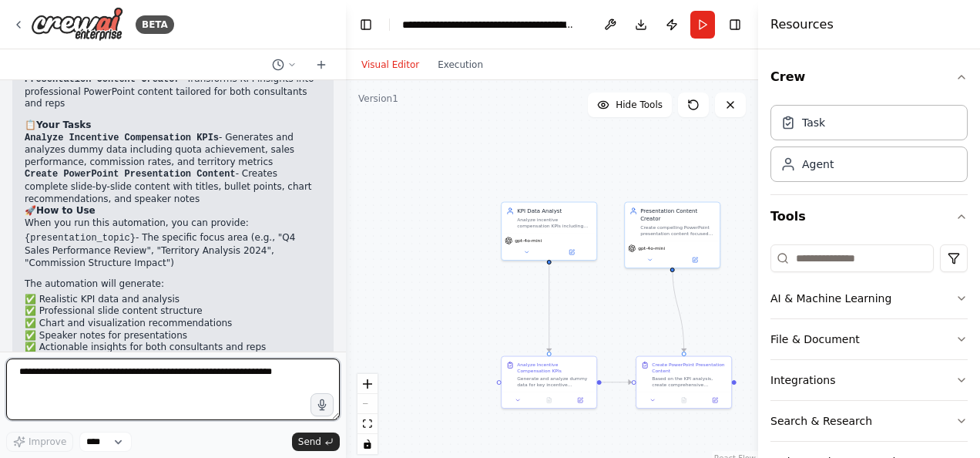
click at [128, 378] on textarea at bounding box center [173, 389] width 334 height 62
type textarea "**********"
